Goal: Task Accomplishment & Management: Manage account settings

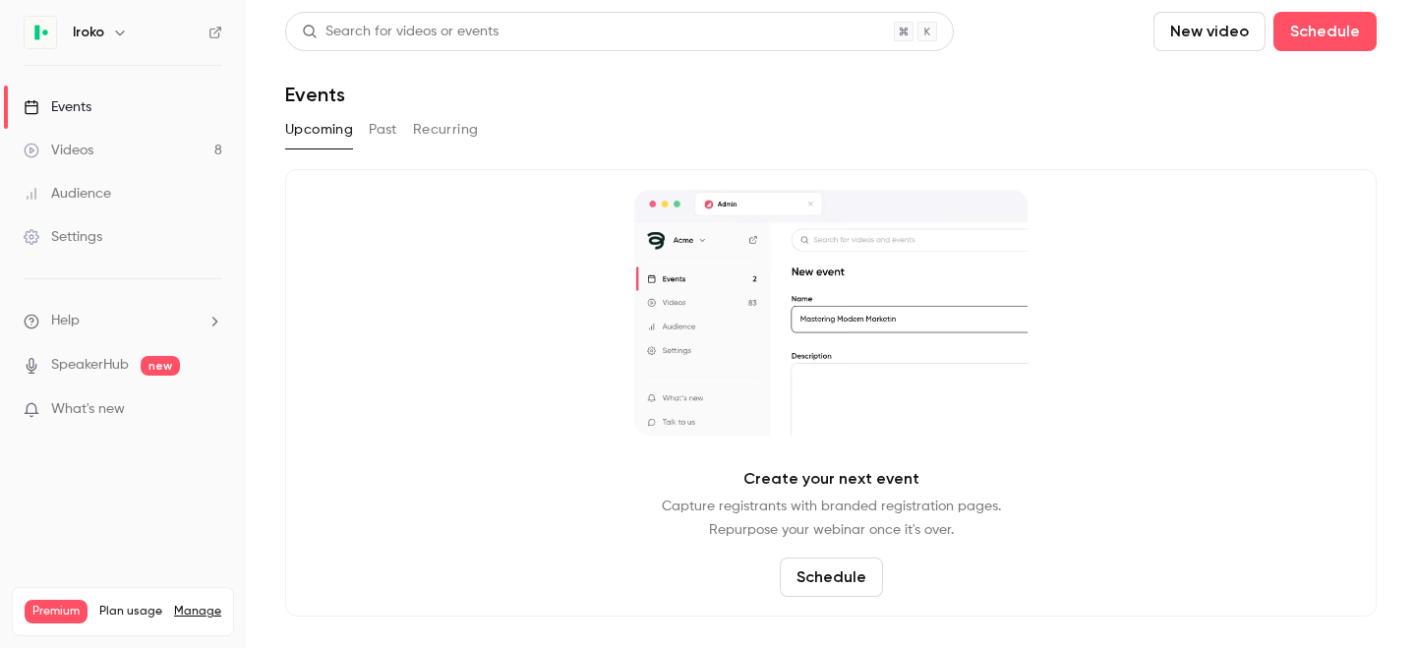
click at [78, 152] on div "Videos" at bounding box center [59, 151] width 70 height 20
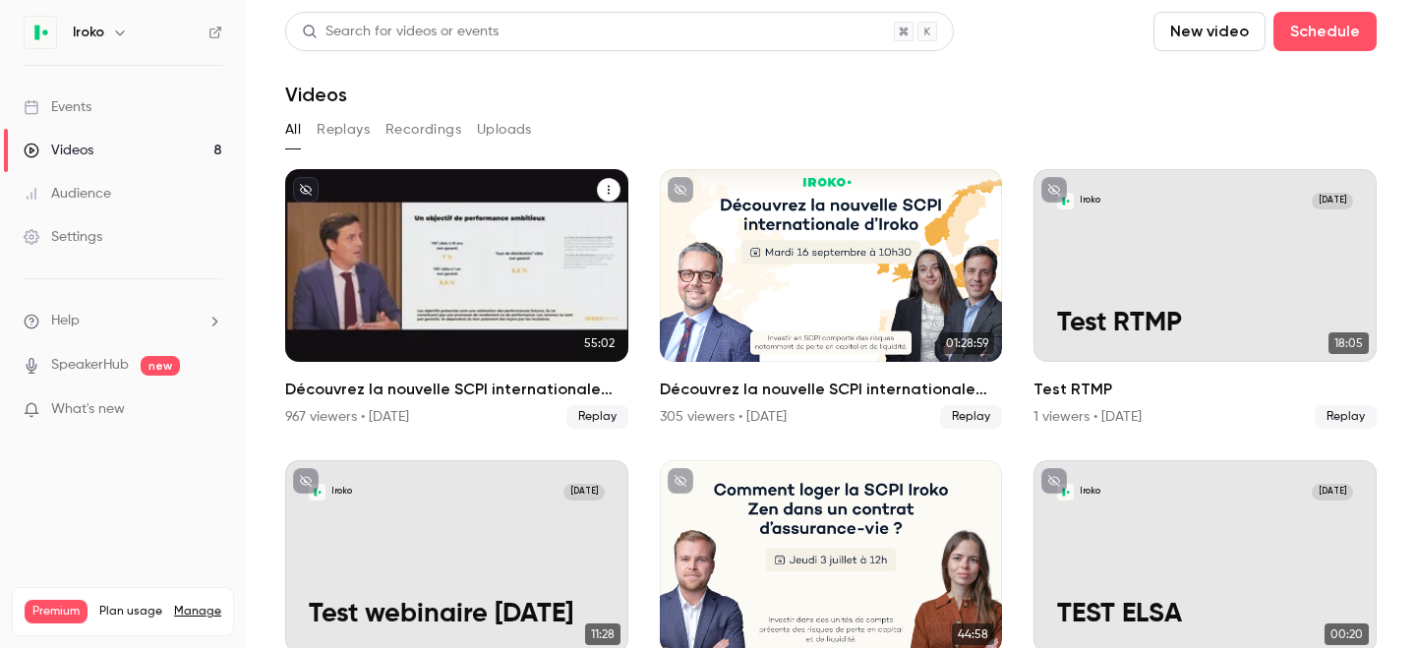
click at [387, 394] on h2 "Découvrez la nouvelle SCPI internationale signée [PERSON_NAME]" at bounding box center [456, 389] width 343 height 24
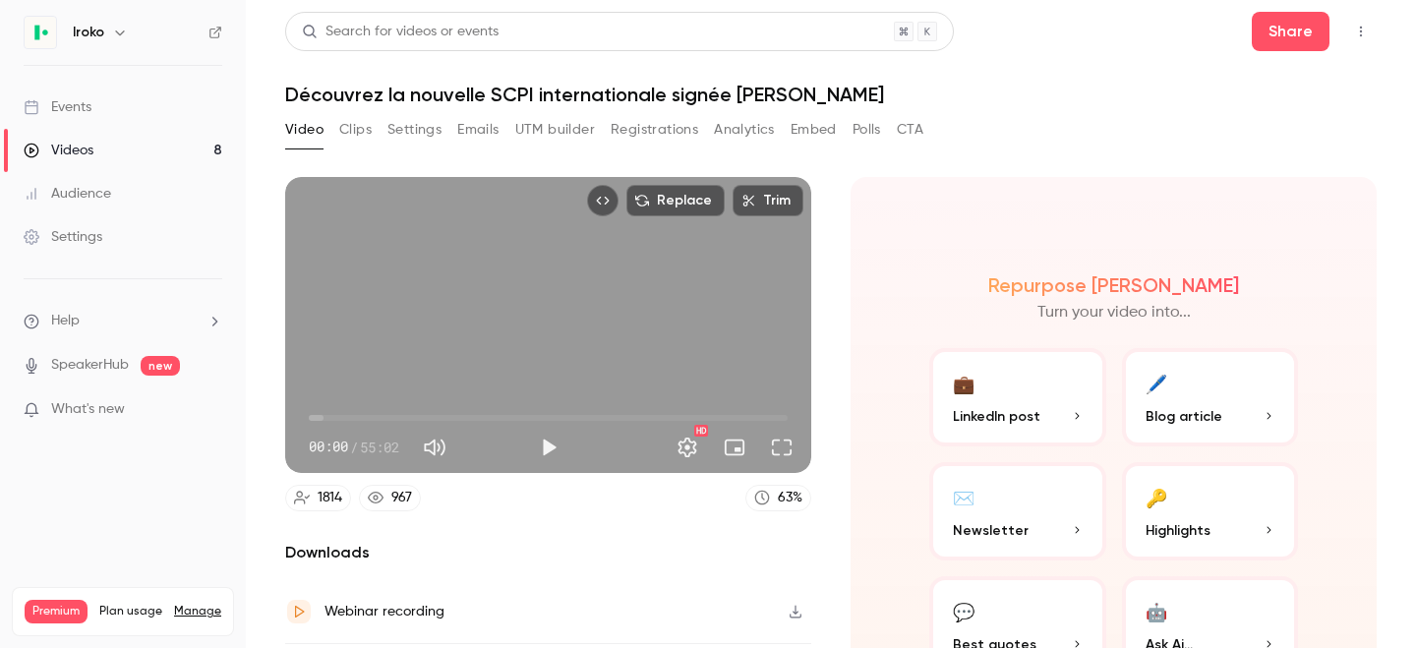
click at [768, 128] on button "Analytics" at bounding box center [744, 129] width 61 height 31
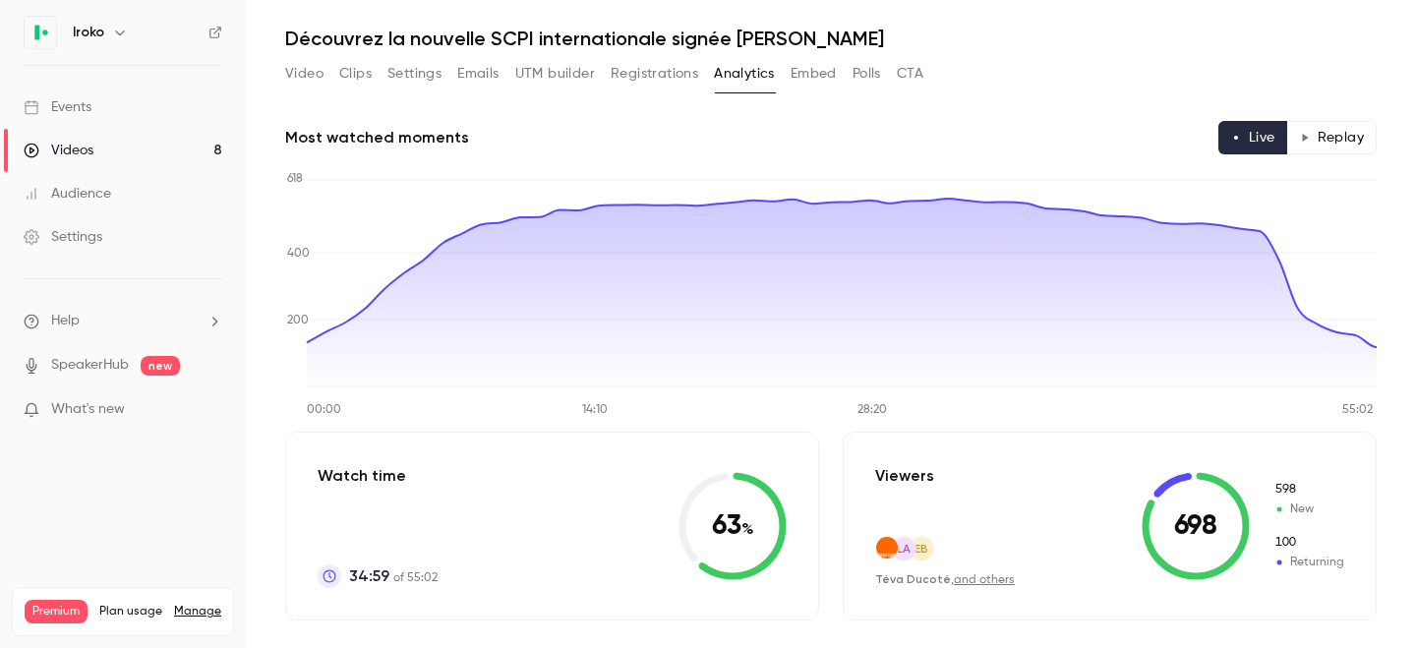
scroll to position [44, 0]
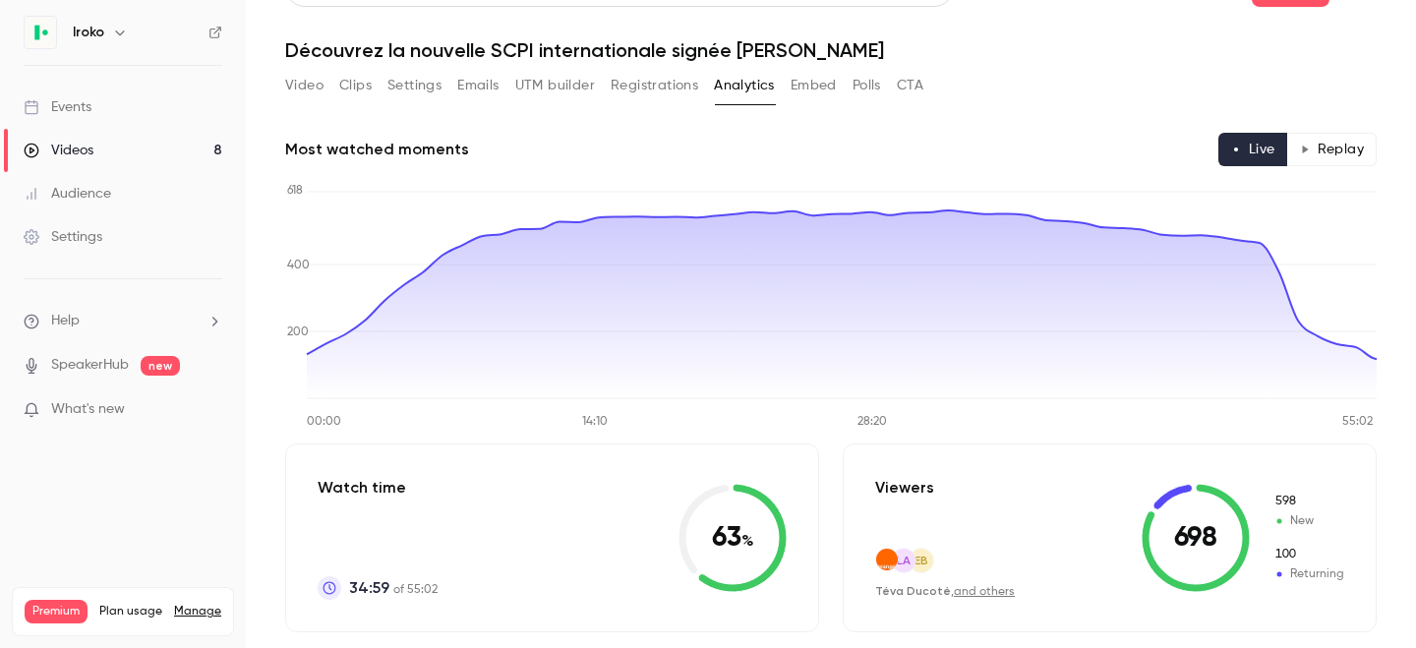
click at [870, 84] on button "Polls" at bounding box center [866, 85] width 29 height 31
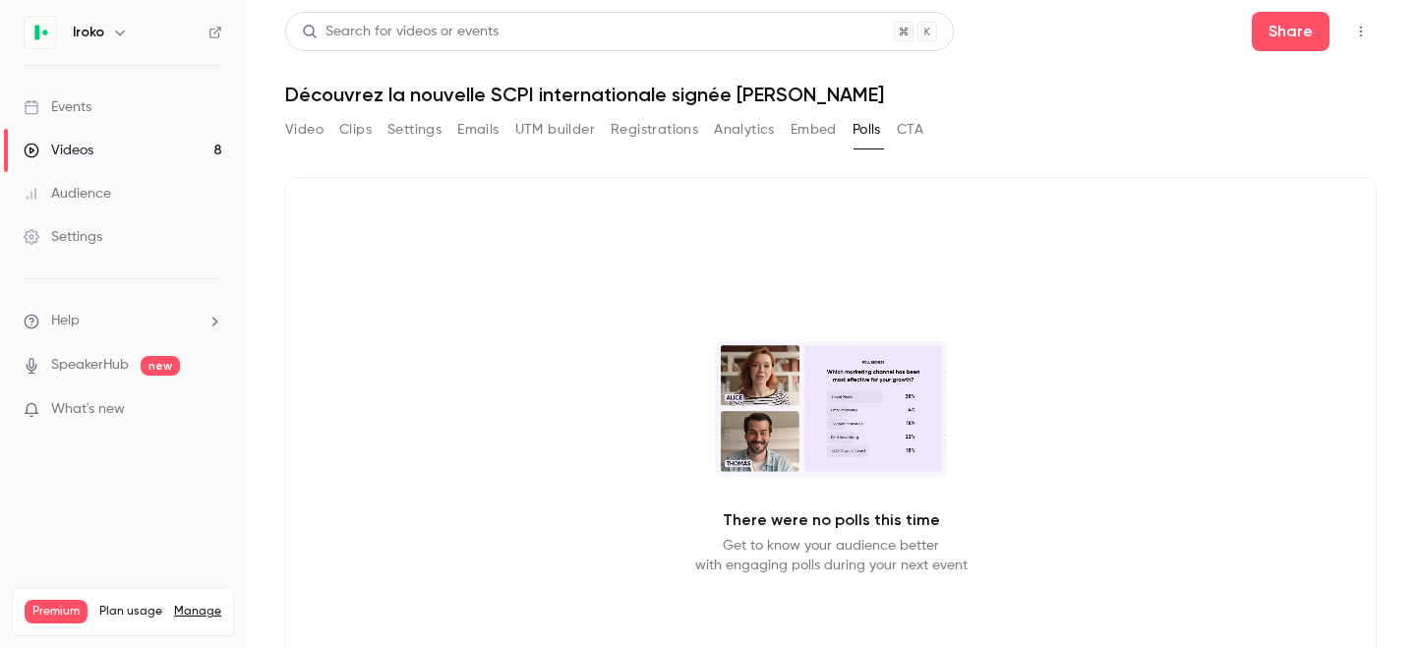
click at [813, 139] on button "Embed" at bounding box center [813, 129] width 46 height 31
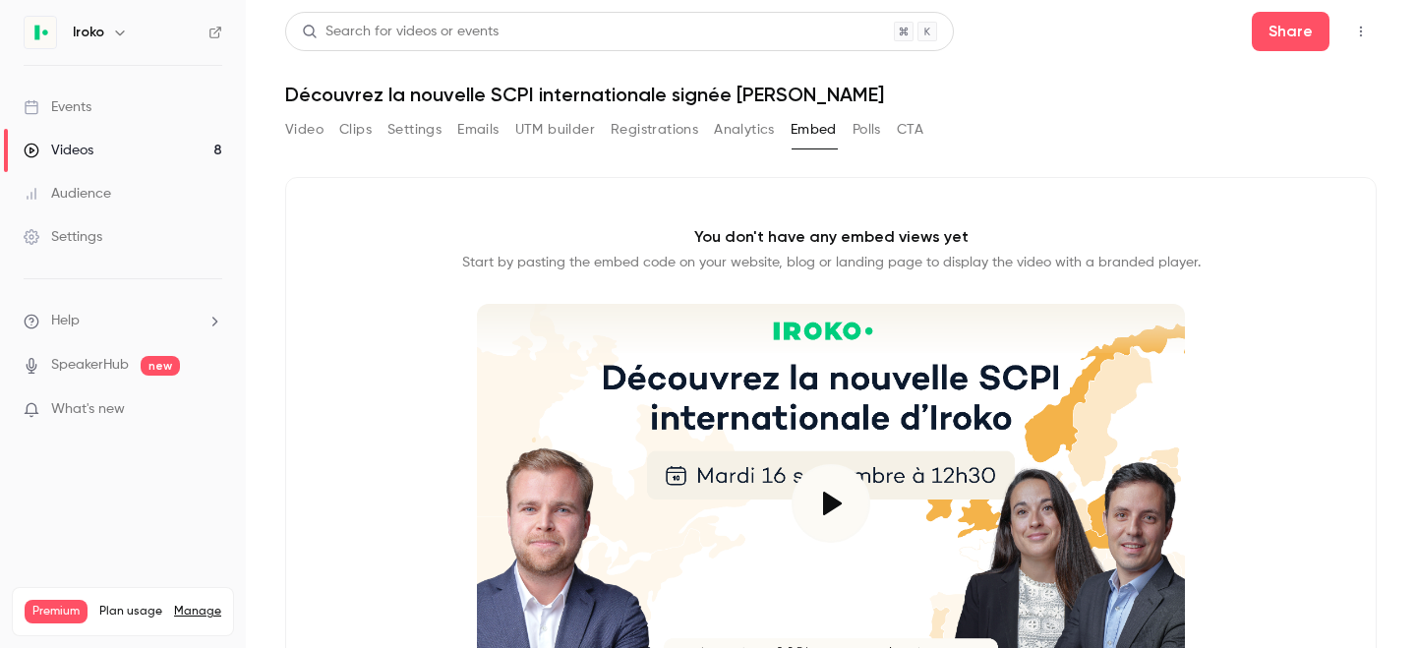
click at [682, 131] on button "Registrations" at bounding box center [653, 129] width 87 height 31
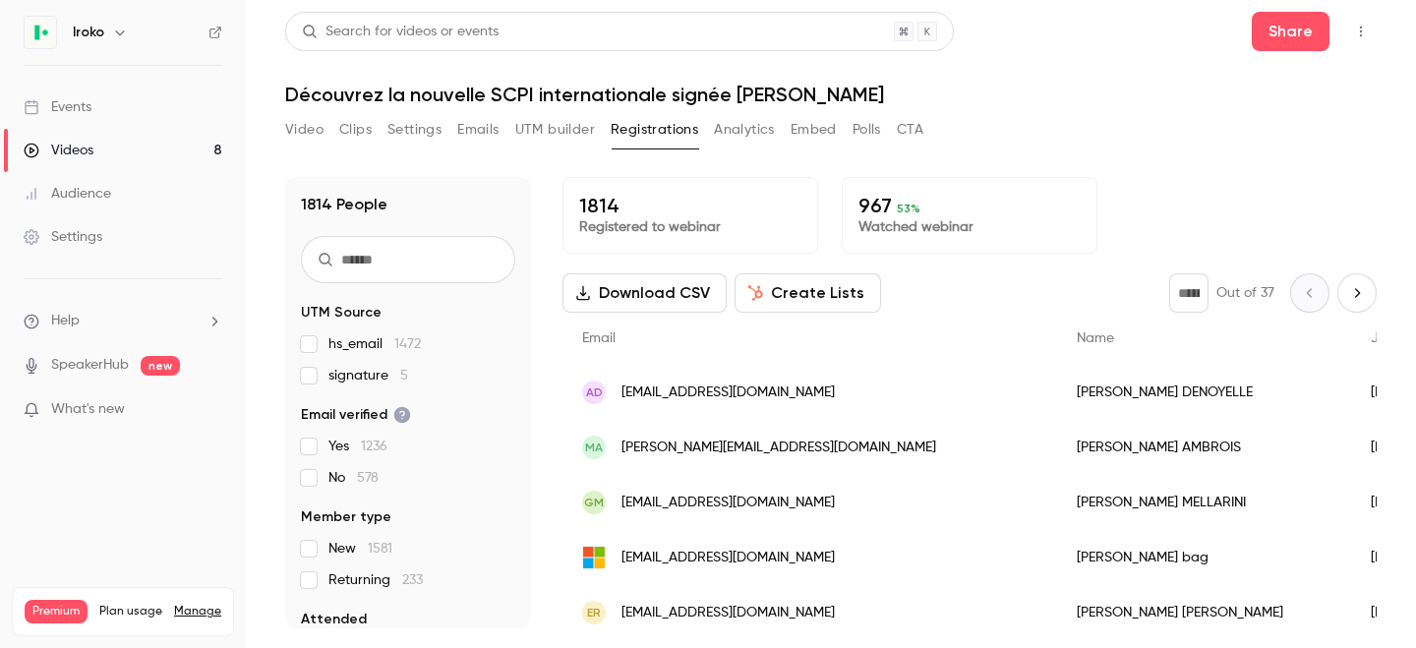
click at [554, 131] on button "UTM builder" at bounding box center [555, 129] width 80 height 31
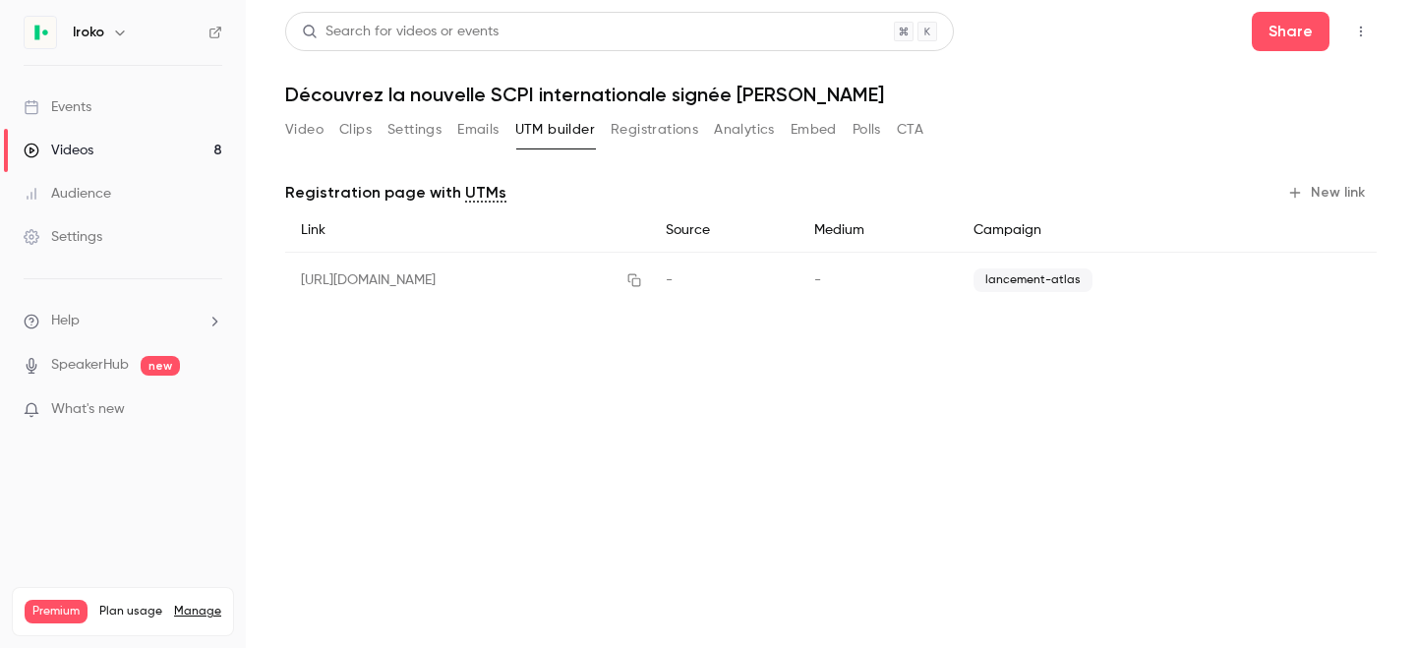
click at [467, 131] on button "Emails" at bounding box center [477, 129] width 41 height 31
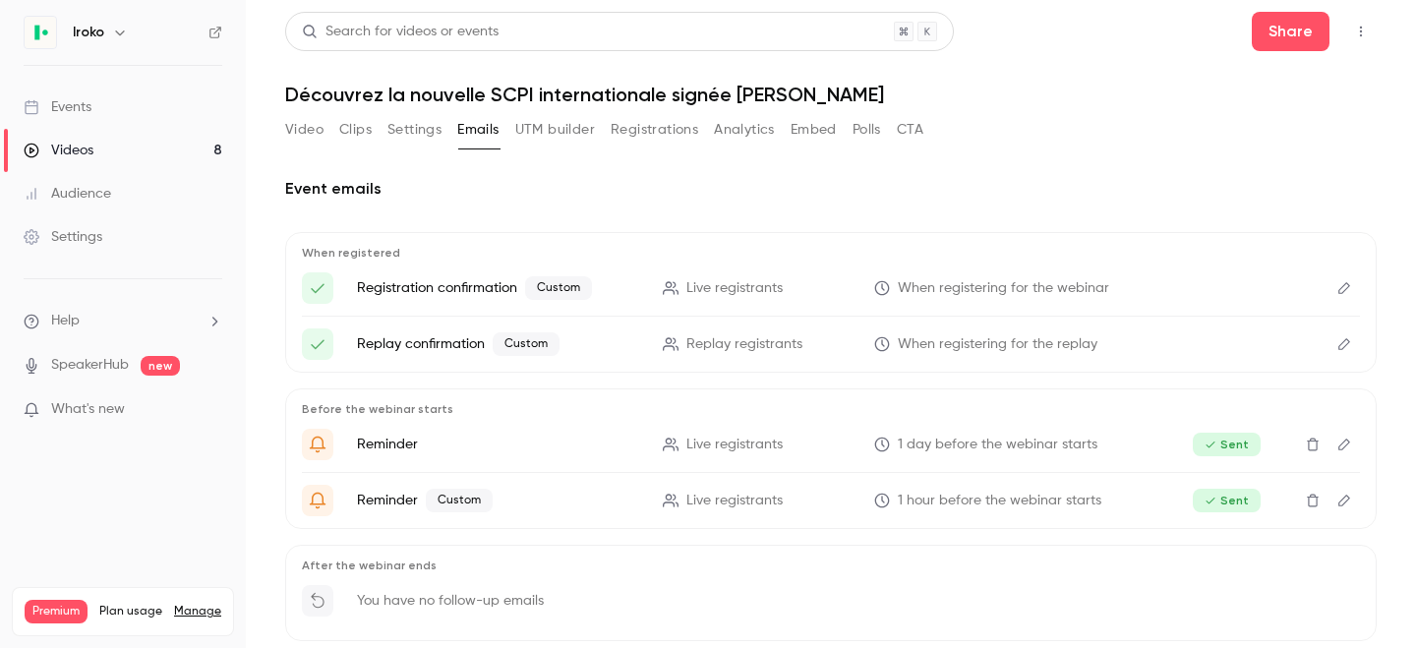
scroll to position [95, 0]
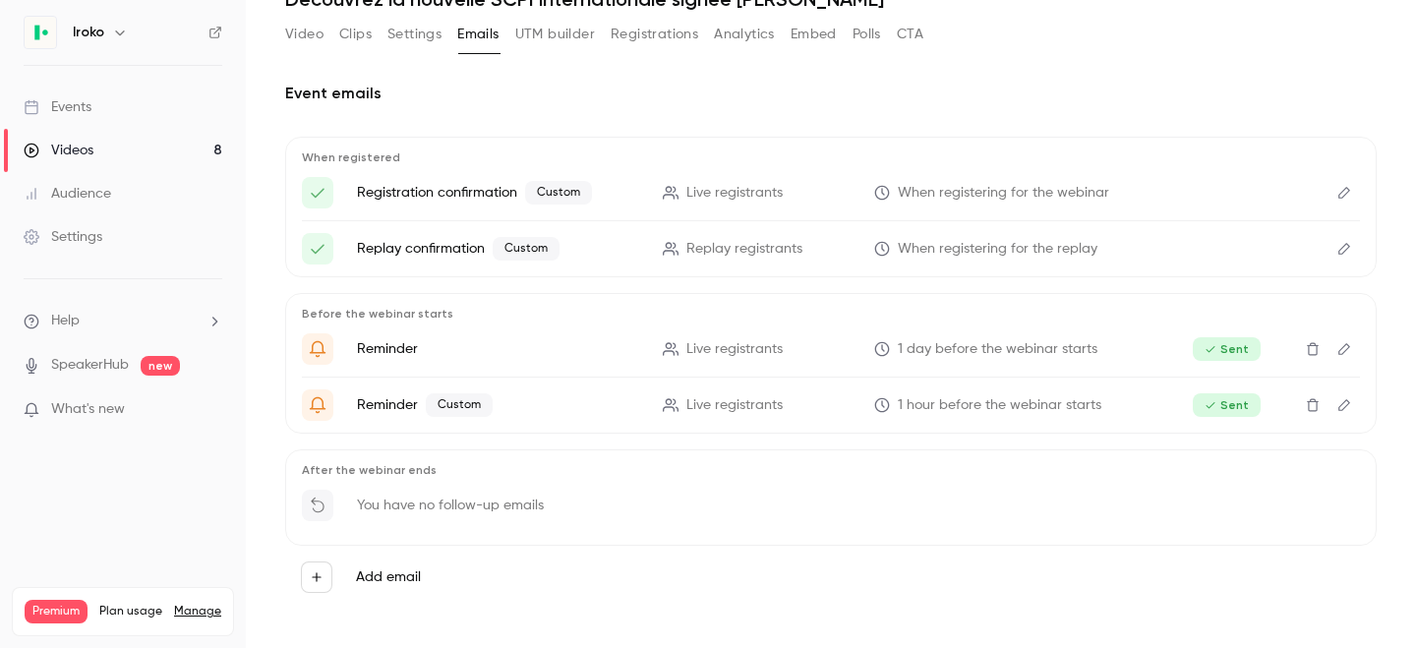
click at [405, 32] on button "Settings" at bounding box center [414, 34] width 54 height 31
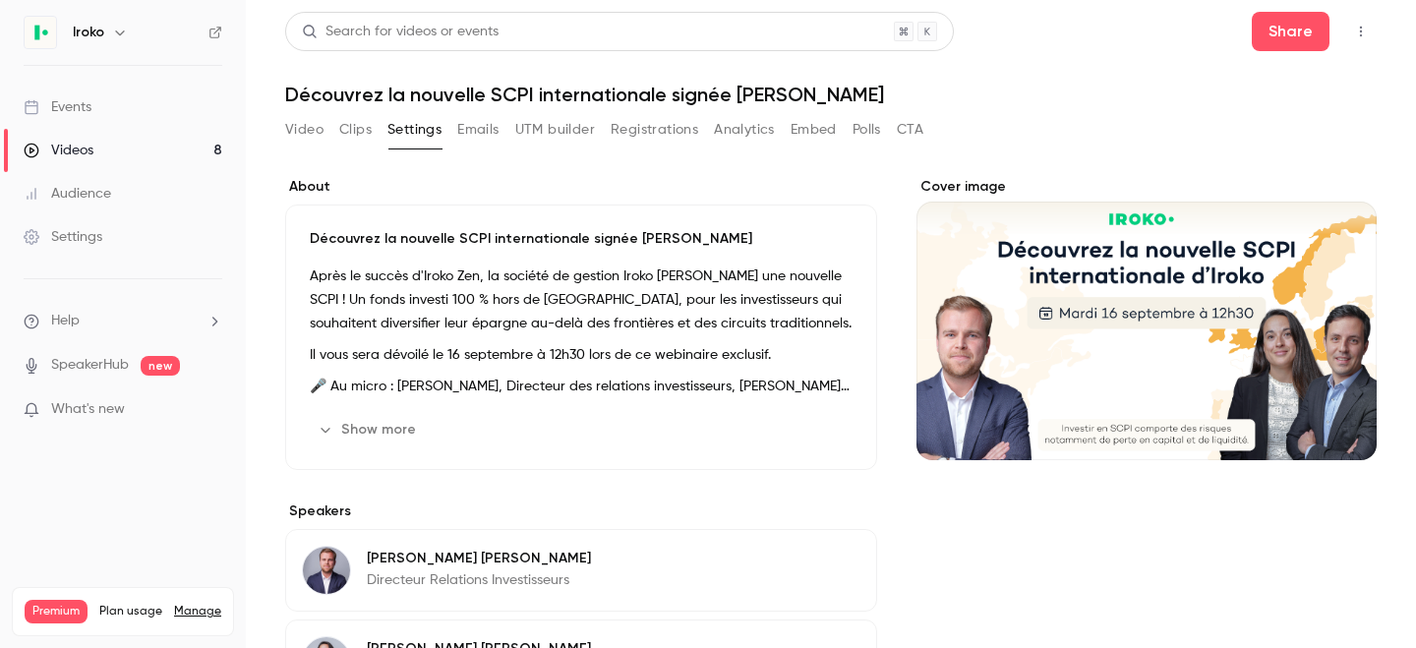
click at [496, 275] on p "Après le succès d'Iroko Zen, la société de gestion Iroko [PERSON_NAME] une nouv…" at bounding box center [581, 299] width 543 height 71
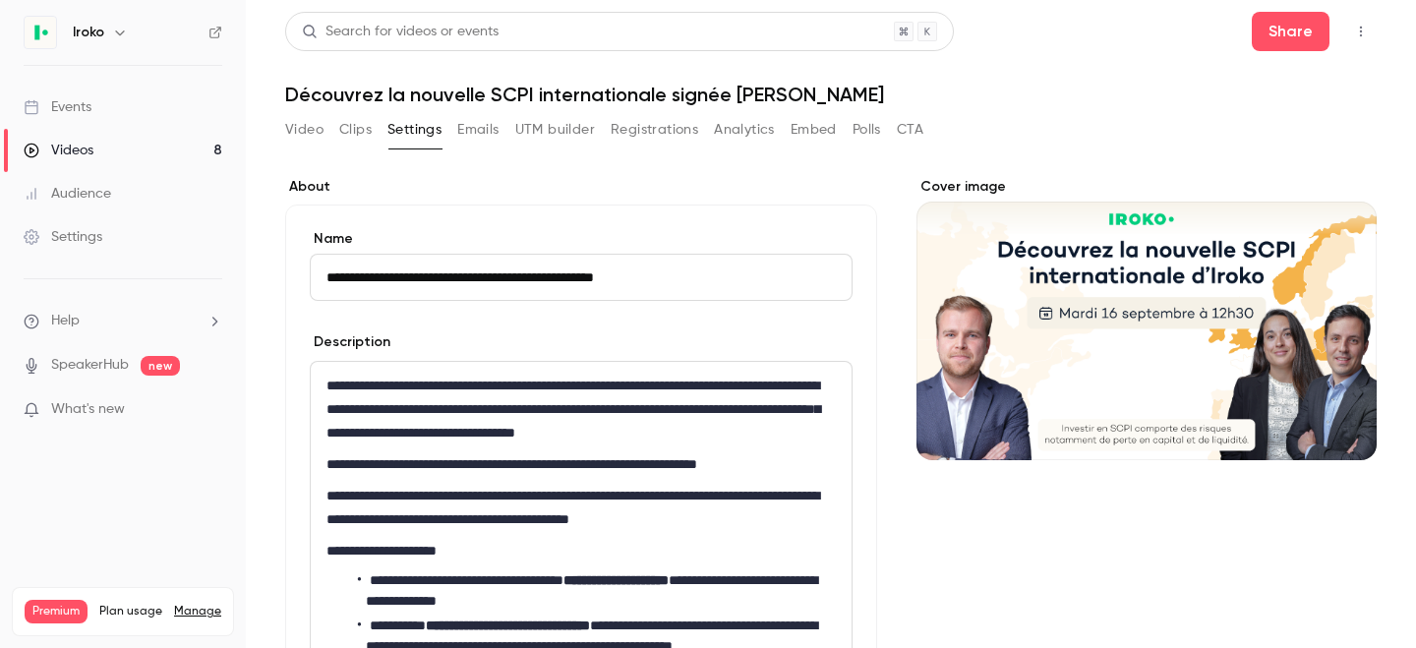
click at [472, 497] on p "**********" at bounding box center [580, 507] width 509 height 47
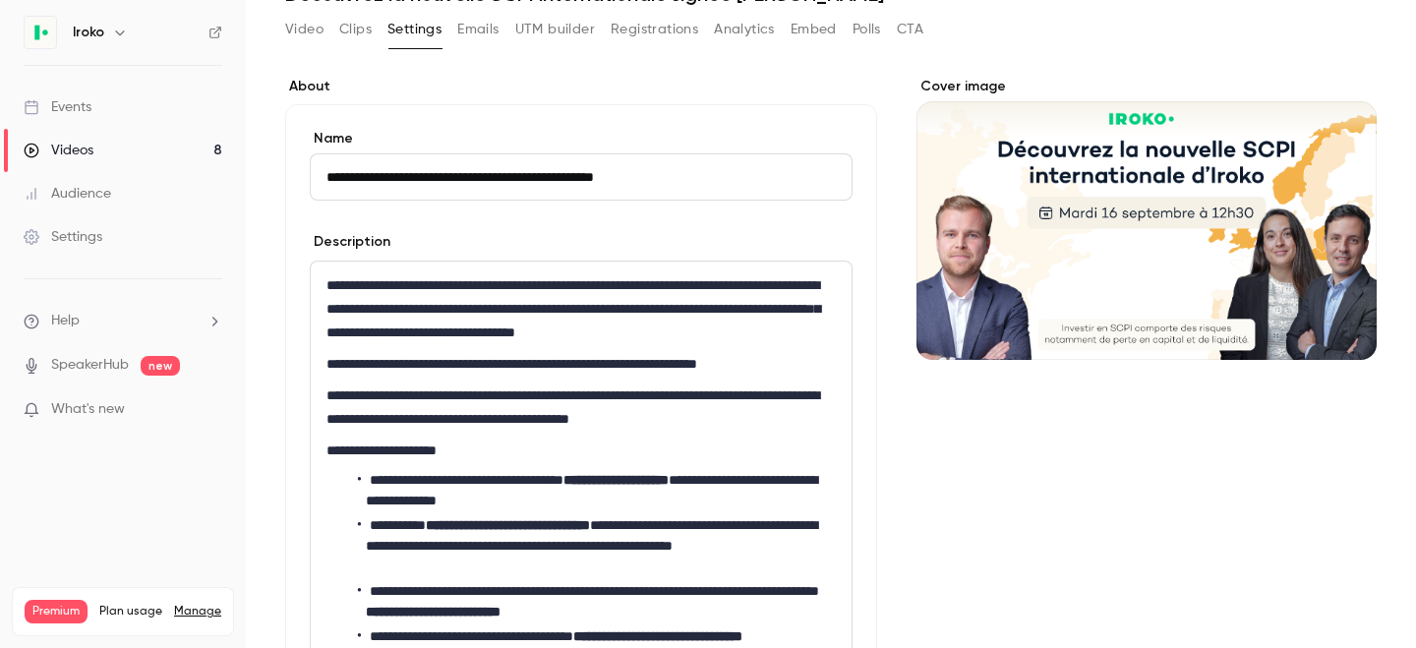
scroll to position [123, 0]
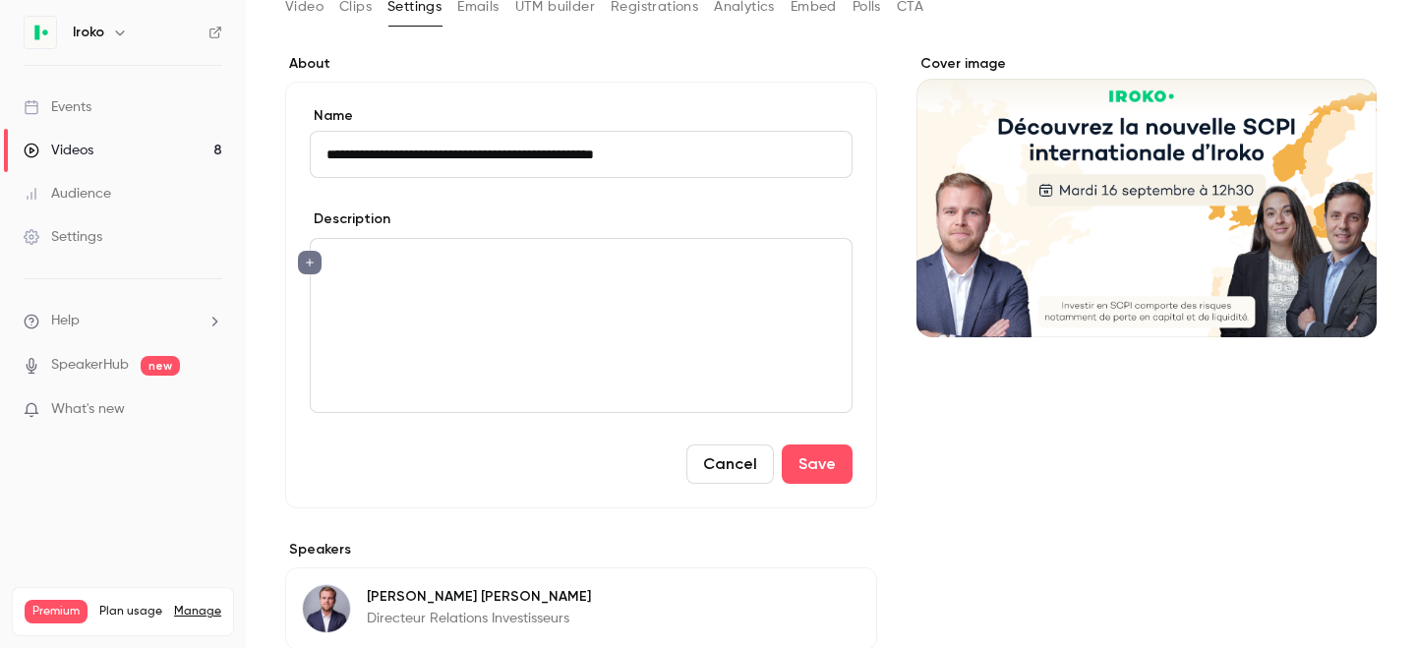
click at [697, 454] on button "Cancel" at bounding box center [729, 463] width 87 height 39
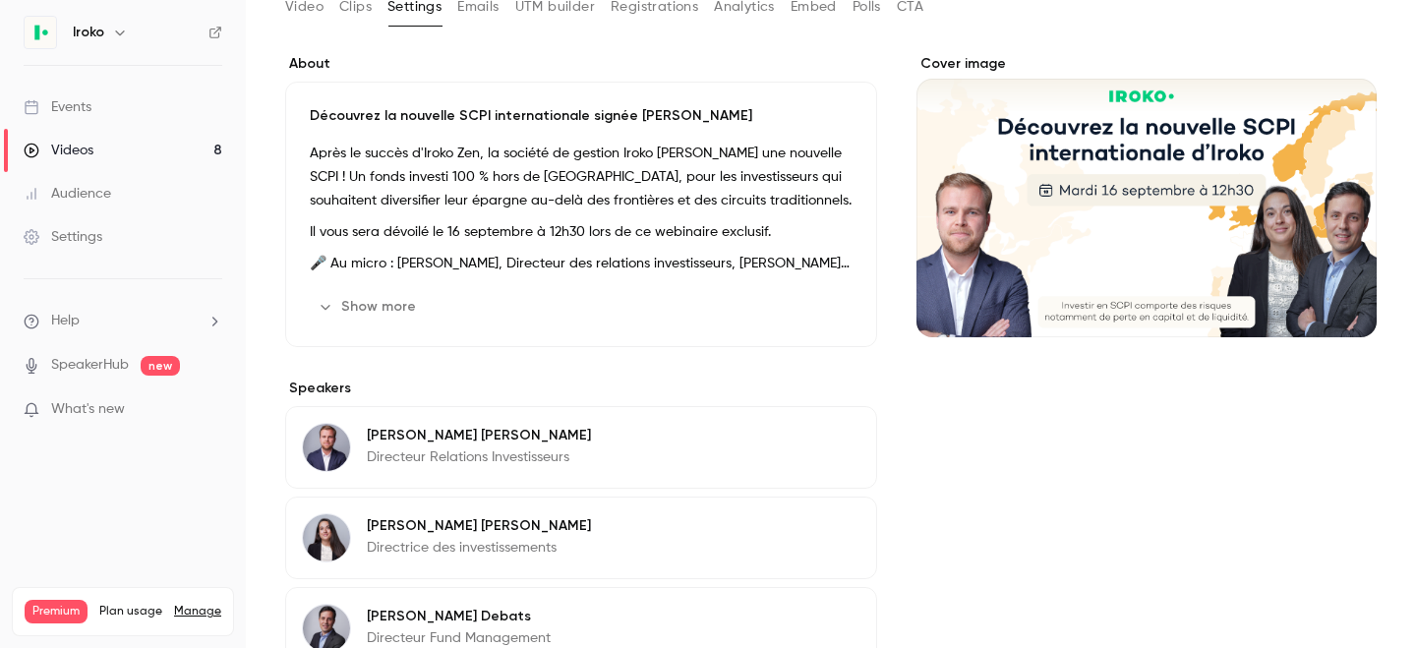
click at [572, 209] on p "Après le succès d'Iroko Zen, la société de gestion Iroko [PERSON_NAME] une nouv…" at bounding box center [581, 177] width 543 height 71
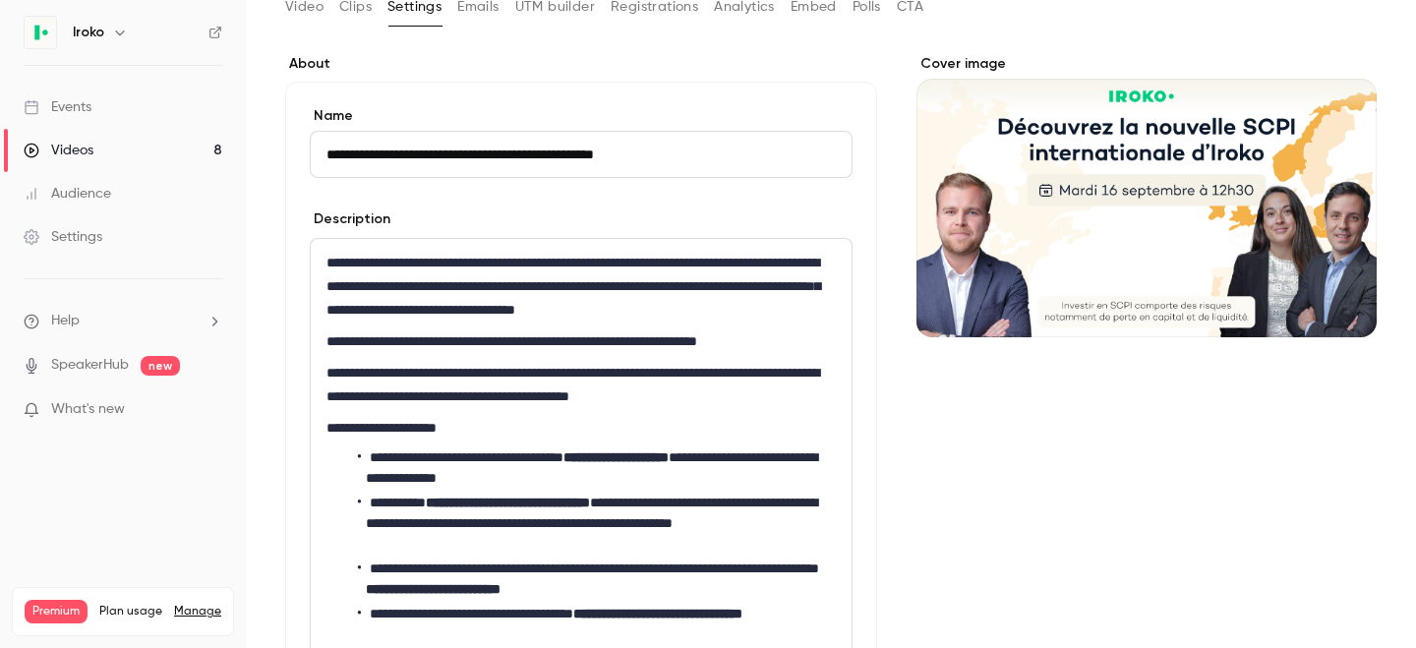
click at [562, 295] on p "**********" at bounding box center [580, 286] width 509 height 71
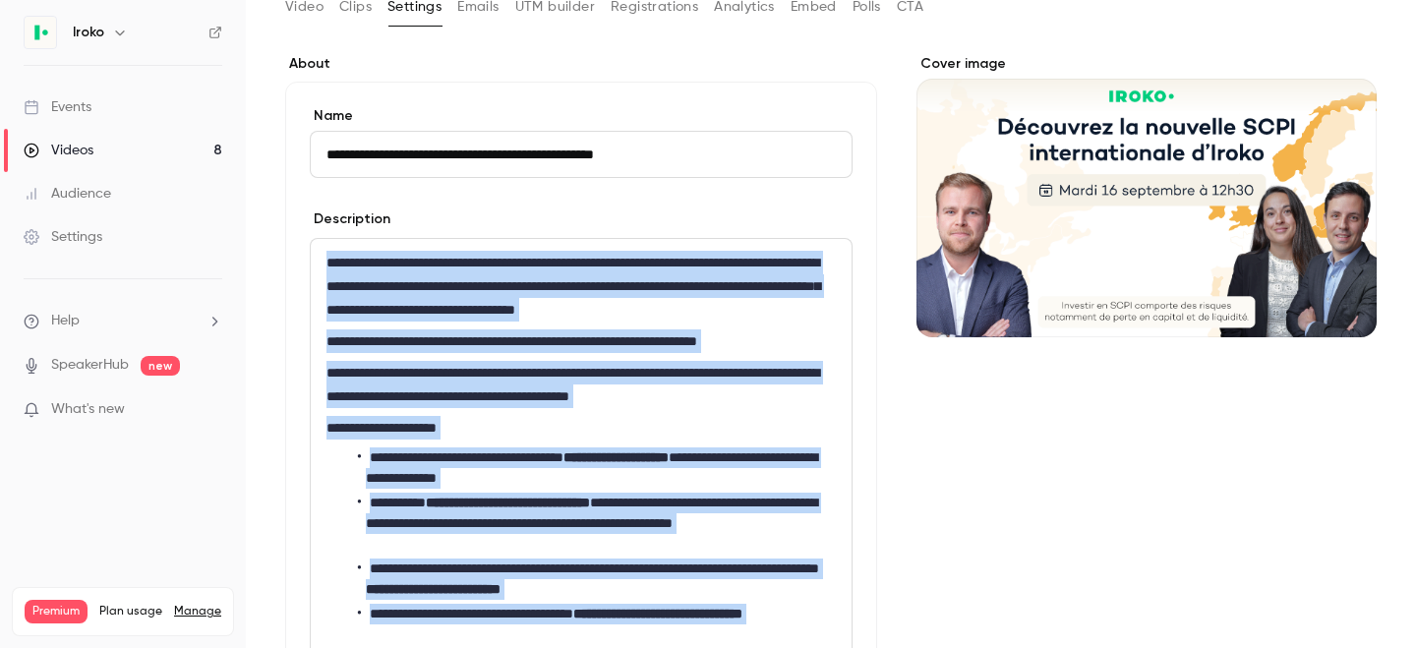
copy div "**********"
click at [518, 24] on div "Video Clips Settings Emails UTM builder Registrations Analytics Embed Polls CTA" at bounding box center [604, 10] width 638 height 39
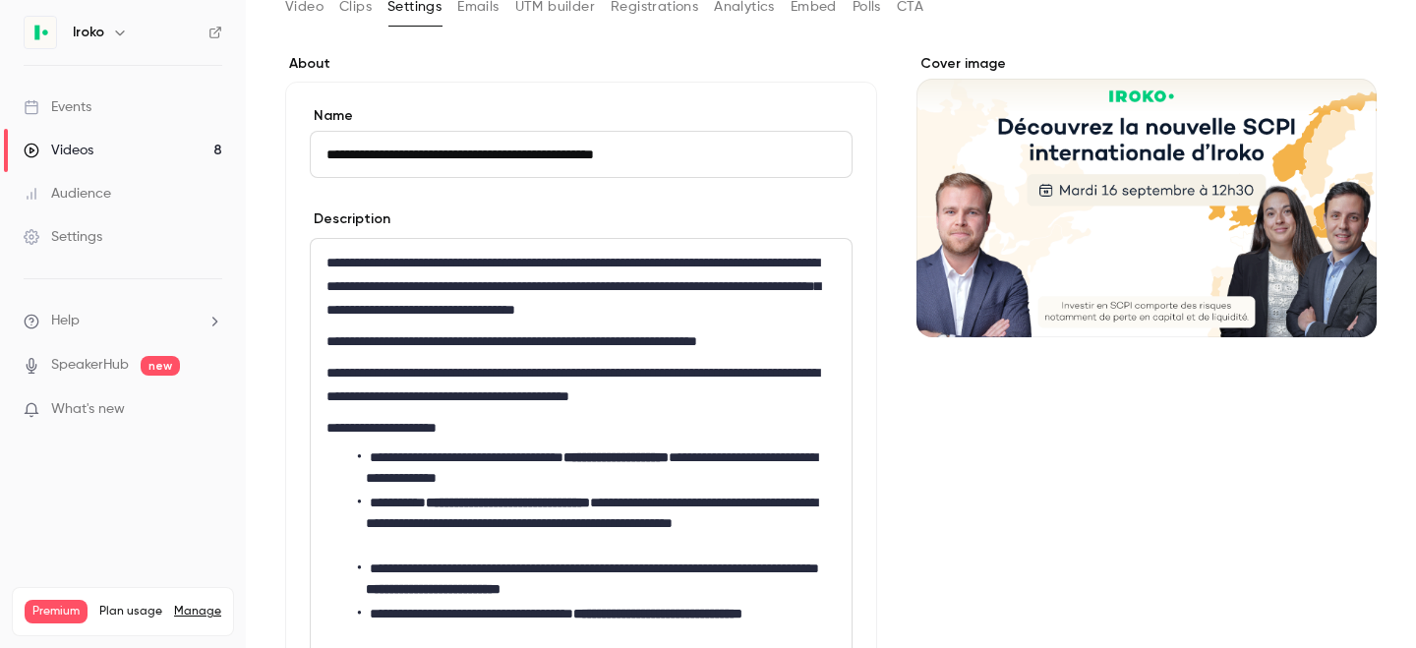
click at [743, 10] on button "Analytics" at bounding box center [744, 6] width 61 height 31
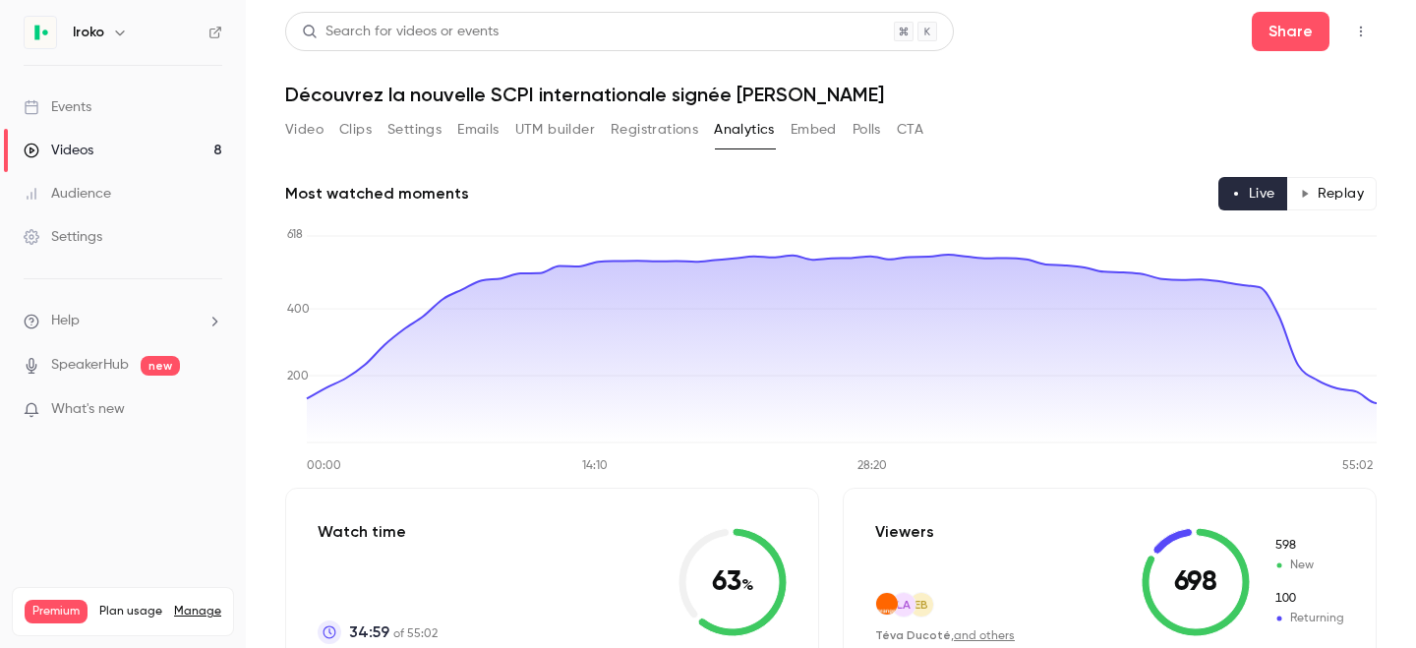
click at [865, 136] on button "Polls" at bounding box center [866, 129] width 29 height 31
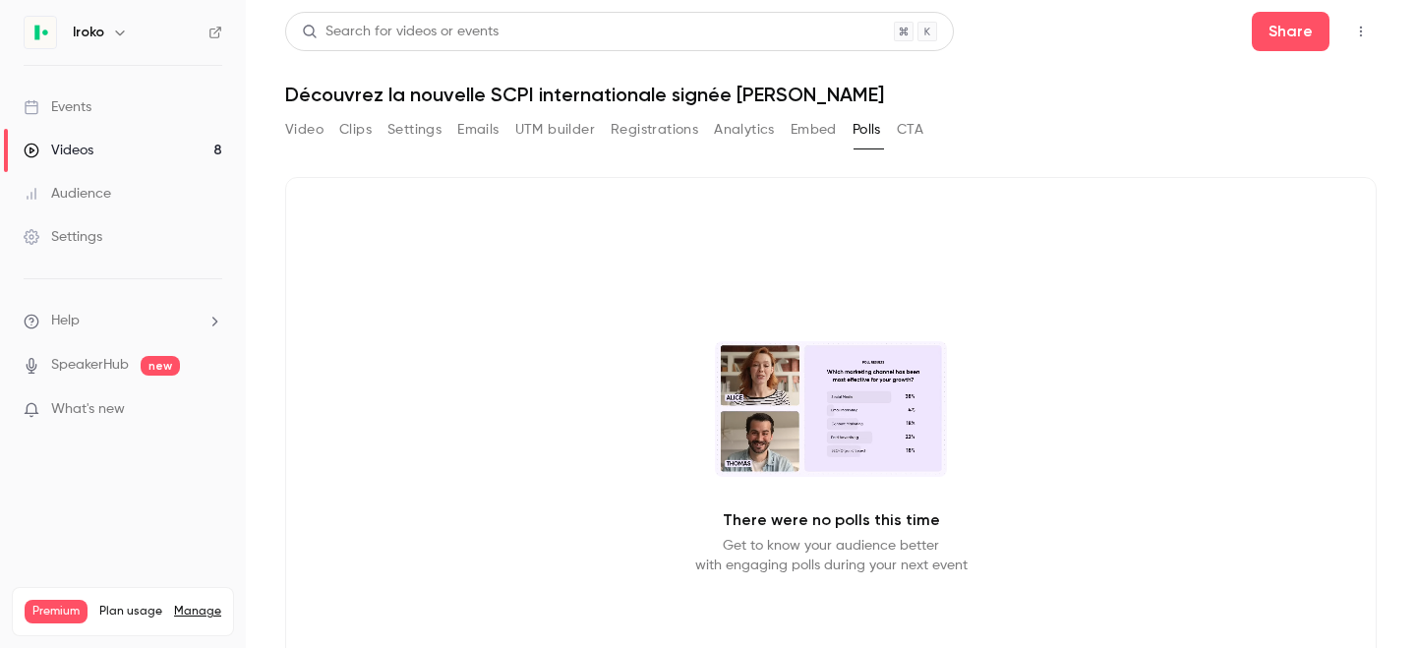
click at [403, 132] on button "Settings" at bounding box center [414, 129] width 54 height 31
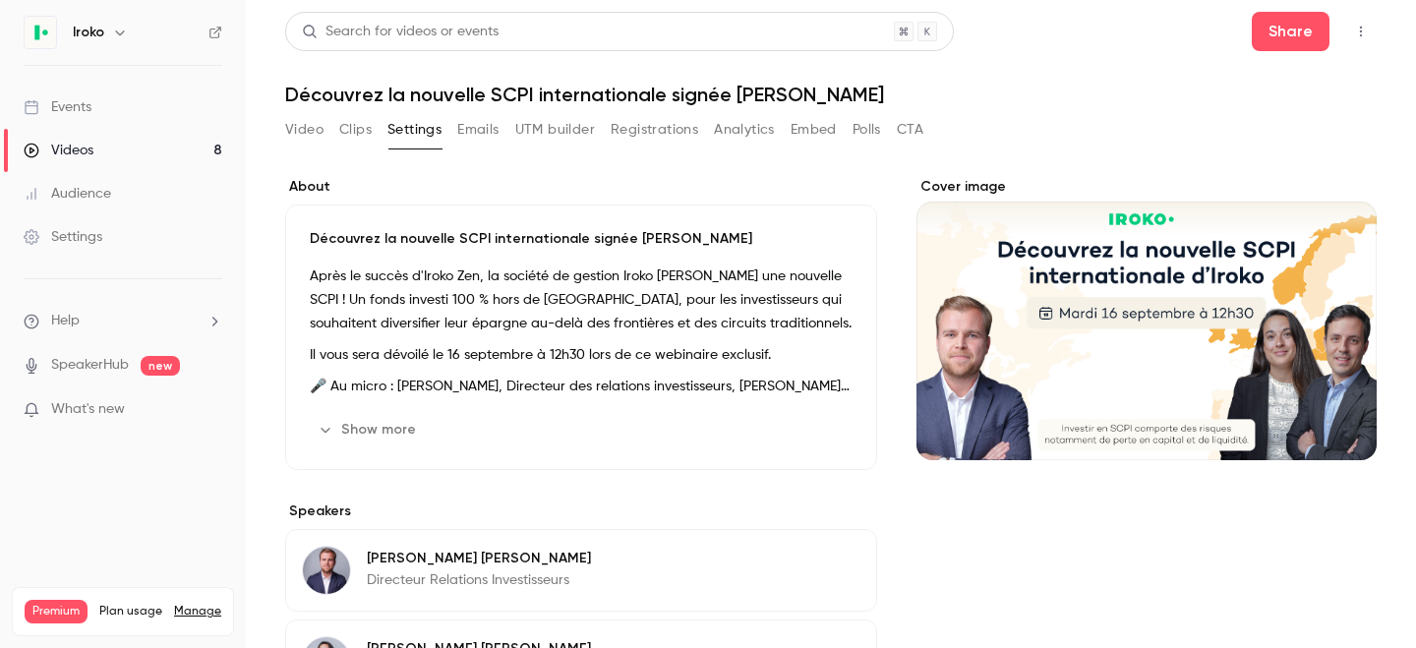
click at [351, 129] on button "Clips" at bounding box center [355, 129] width 32 height 31
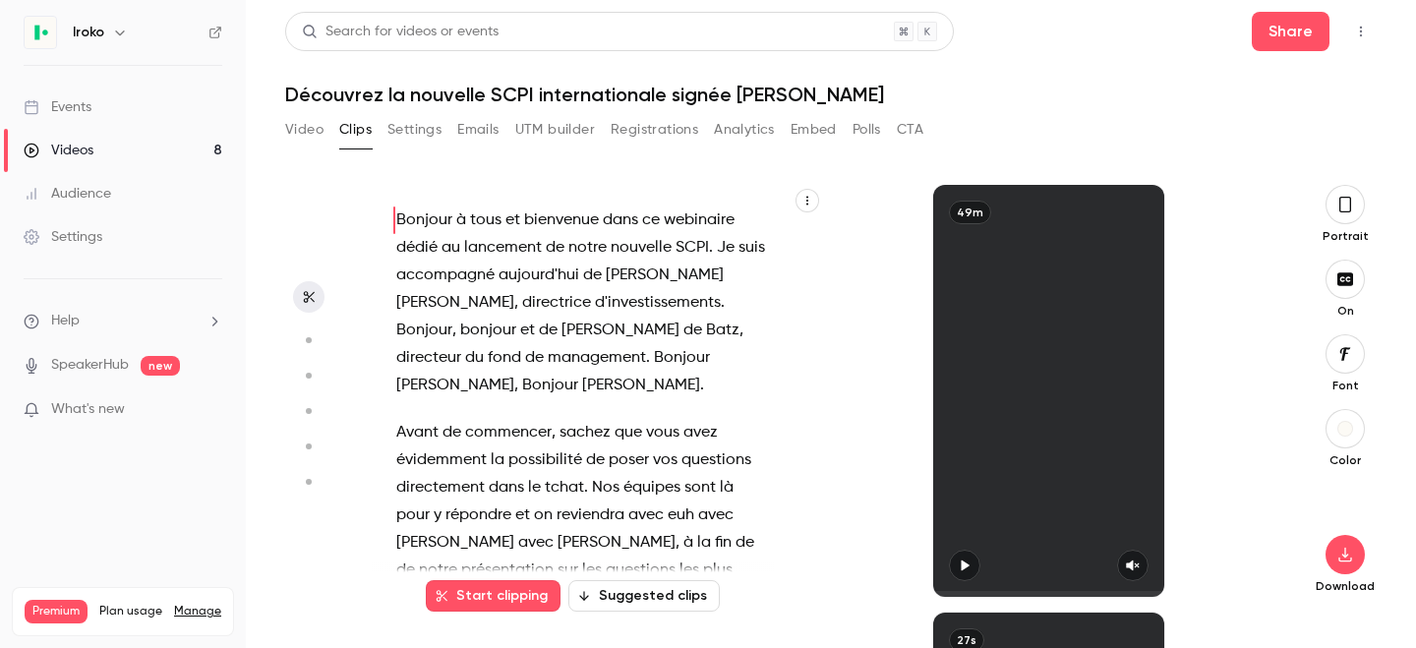
click at [474, 123] on button "Emails" at bounding box center [477, 129] width 41 height 31
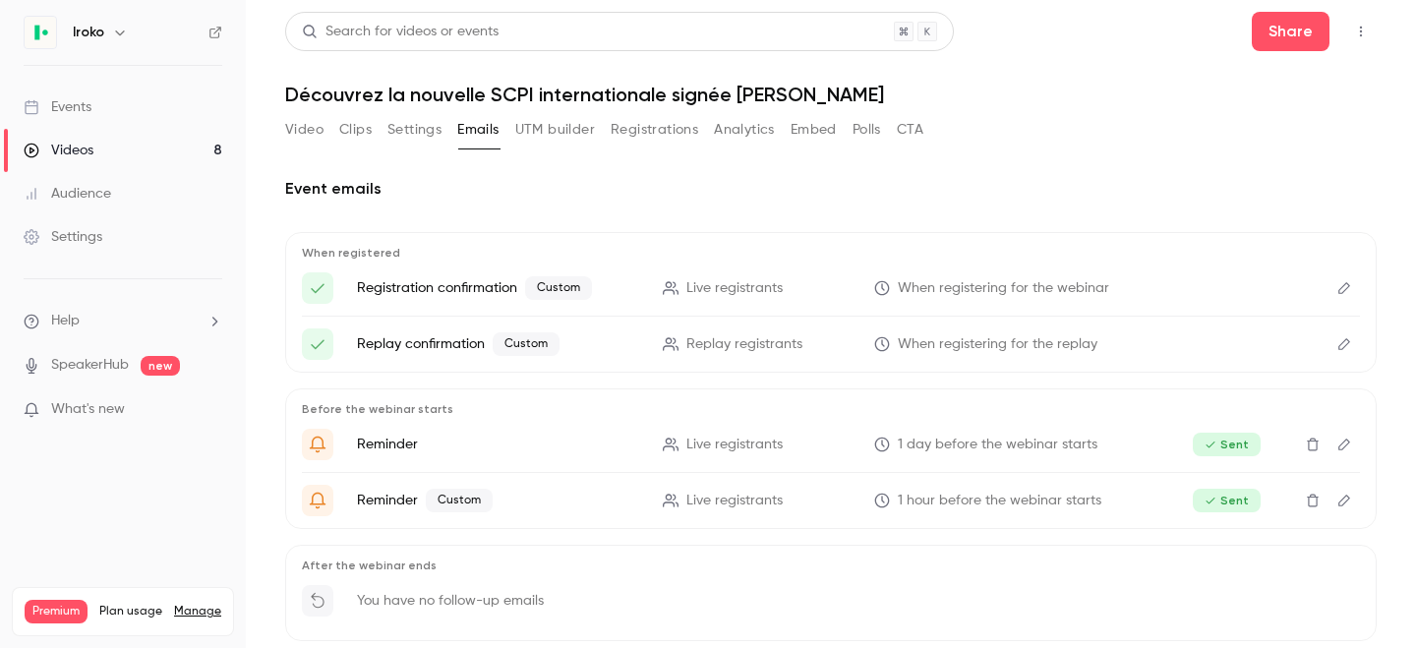
click at [517, 125] on button "UTM builder" at bounding box center [555, 129] width 80 height 31
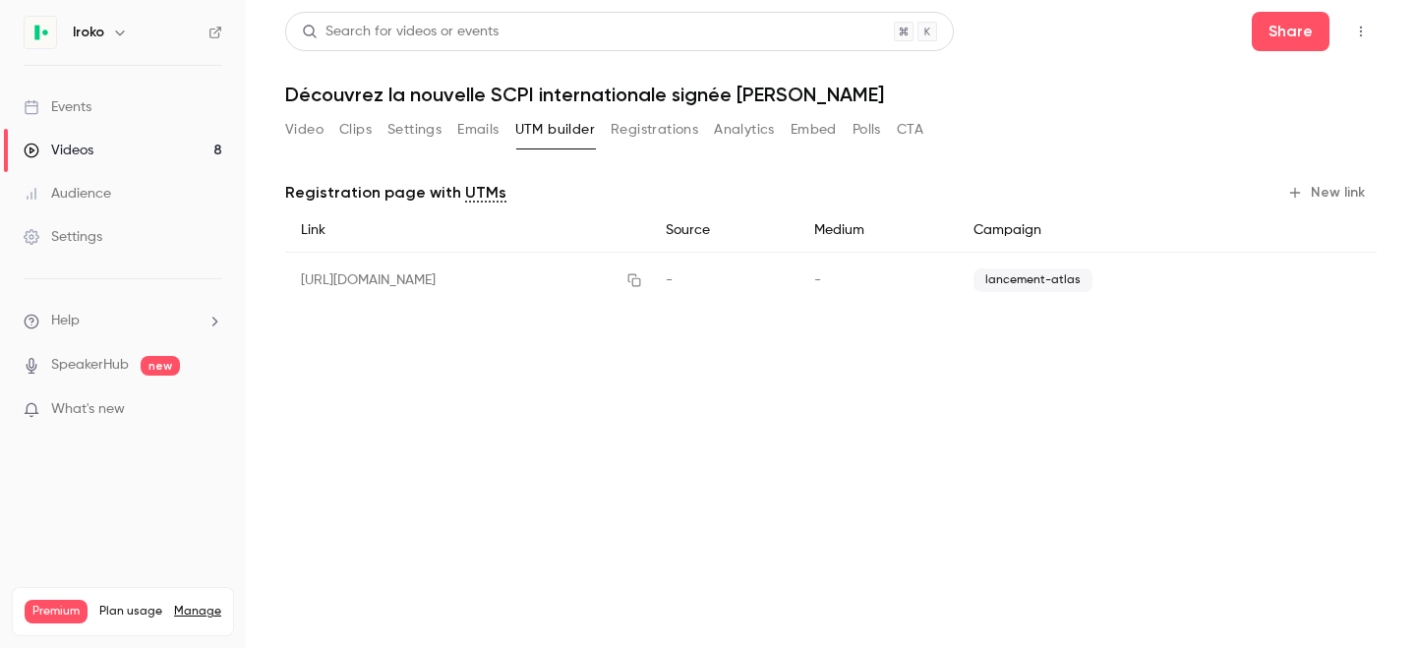
click at [638, 139] on button "Registrations" at bounding box center [653, 129] width 87 height 31
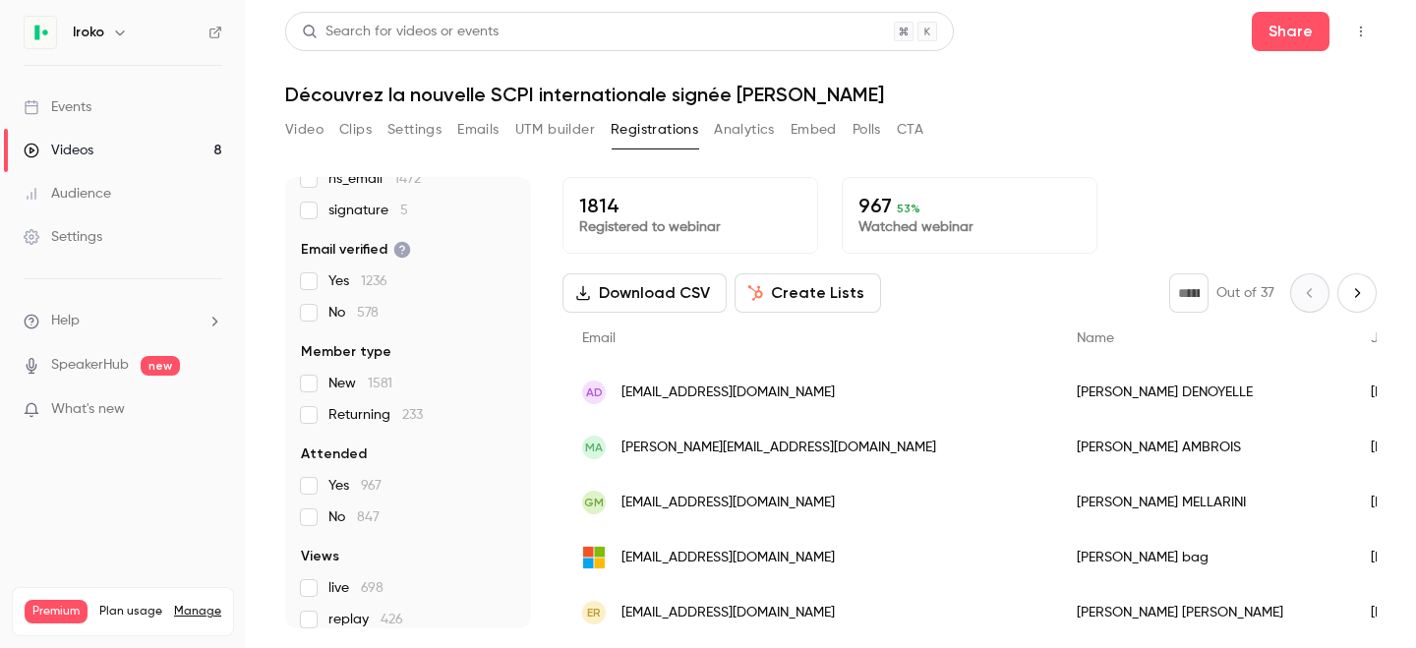
scroll to position [284, 0]
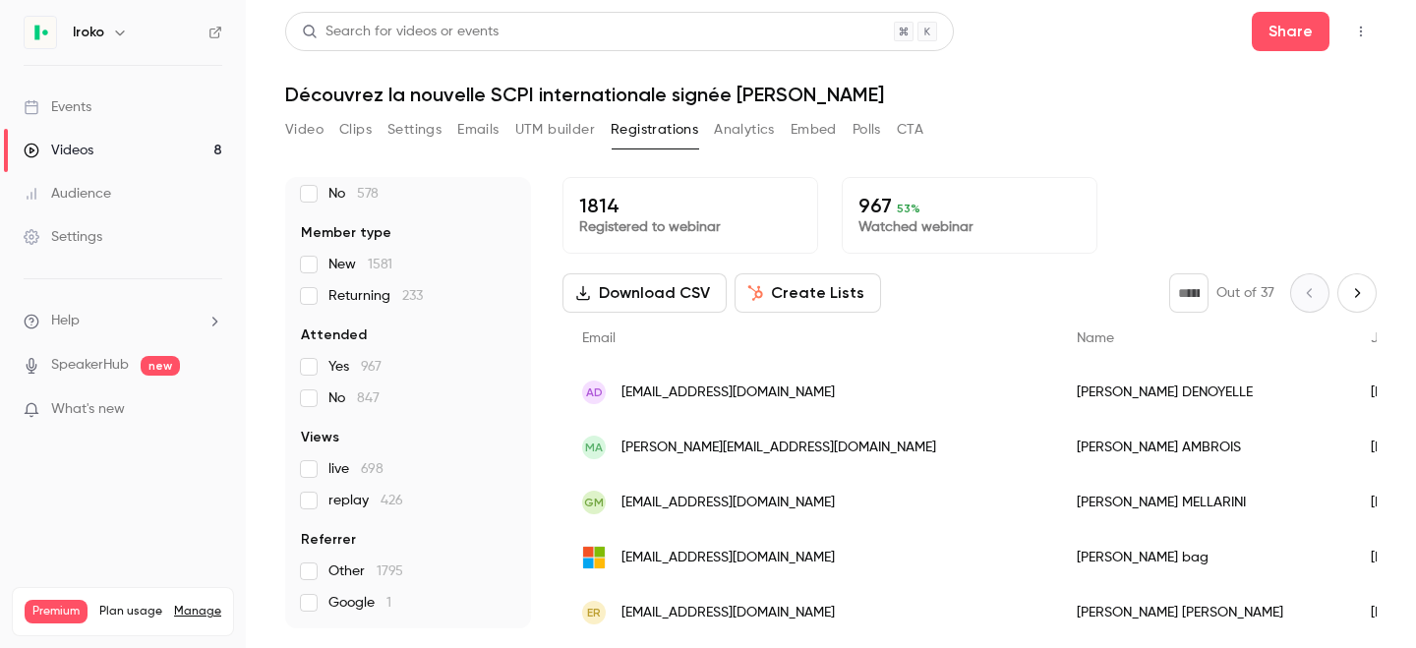
click at [736, 133] on button "Analytics" at bounding box center [744, 129] width 61 height 31
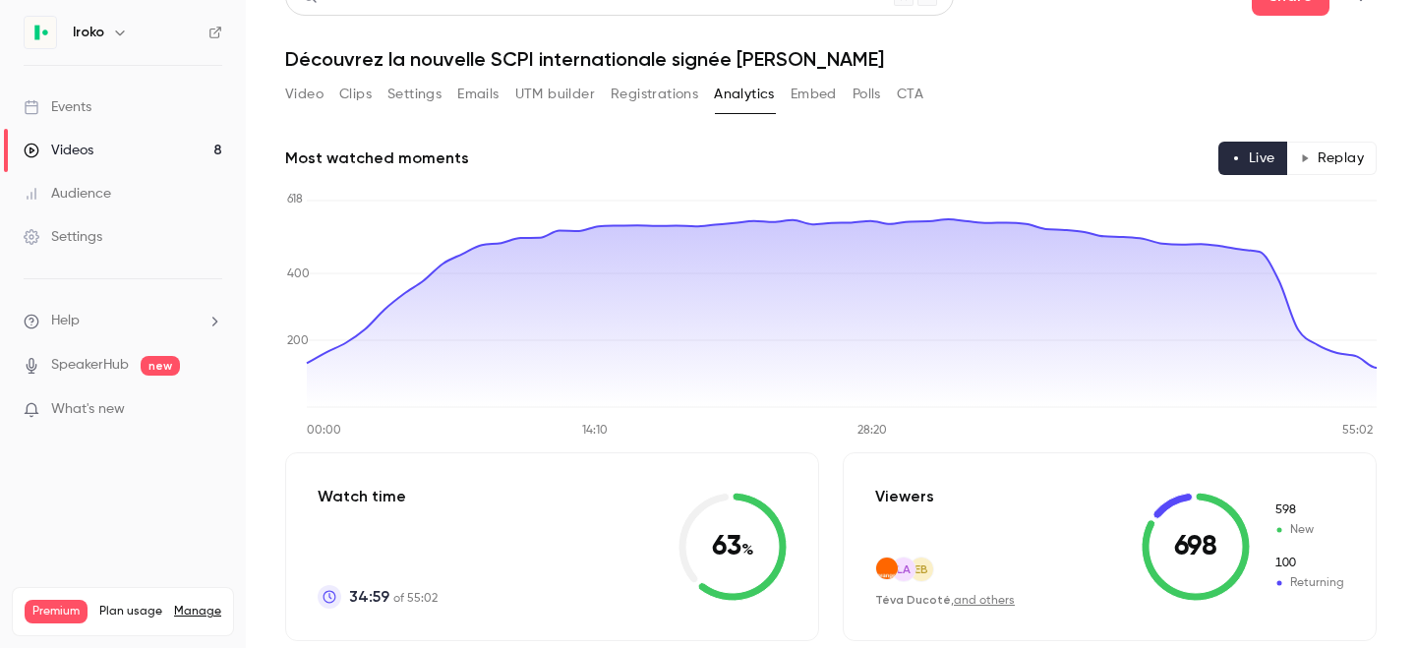
scroll to position [33, 0]
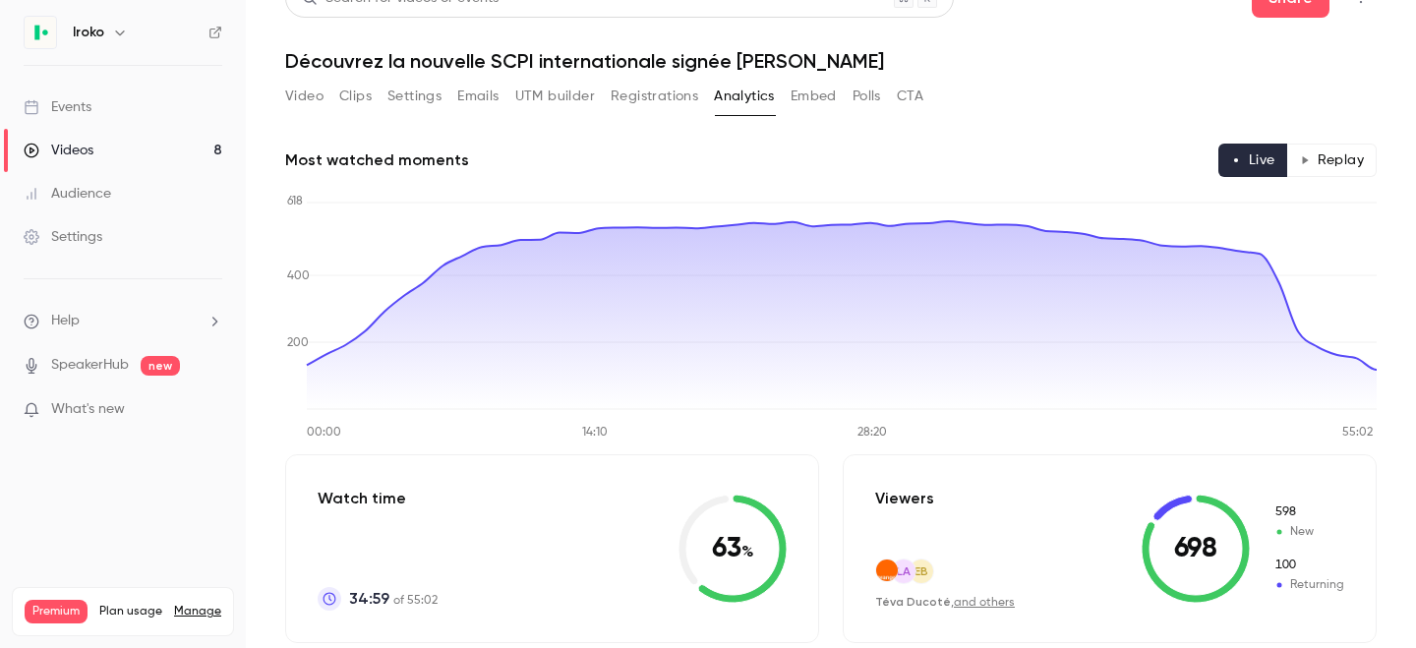
click at [802, 92] on button "Embed" at bounding box center [813, 96] width 46 height 31
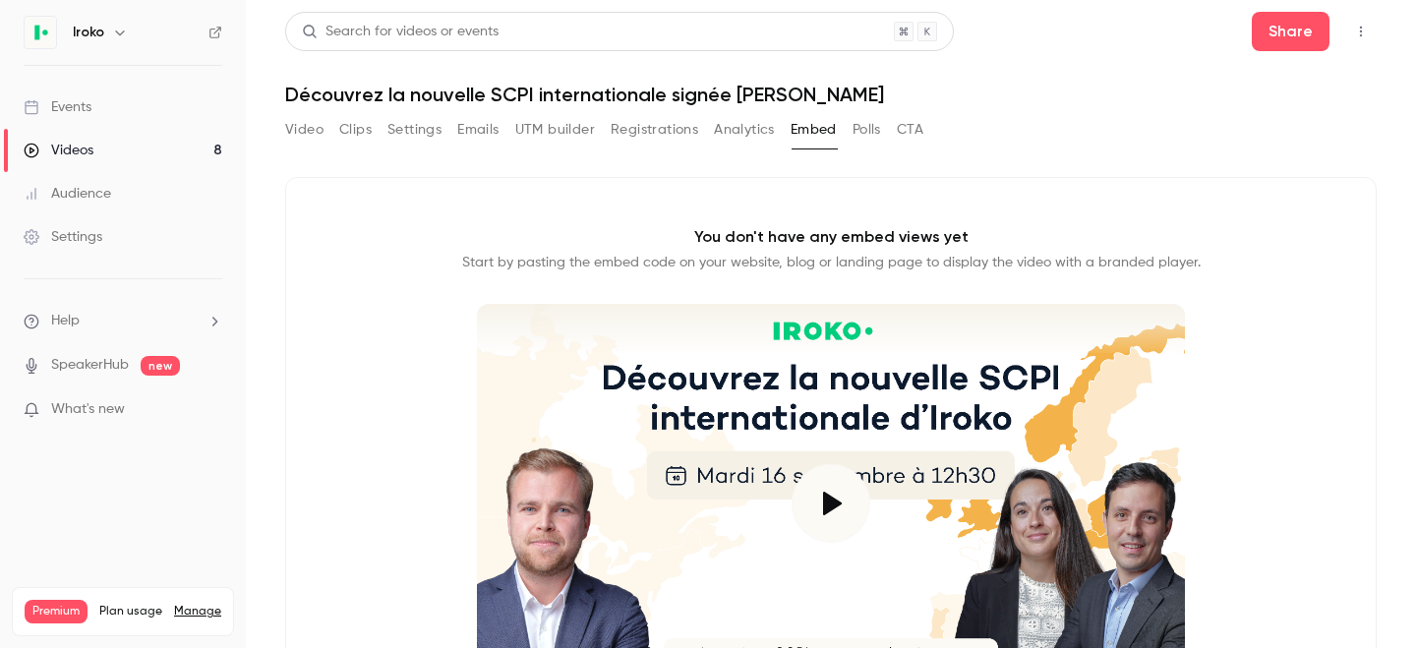
click at [863, 135] on button "Polls" at bounding box center [866, 129] width 29 height 31
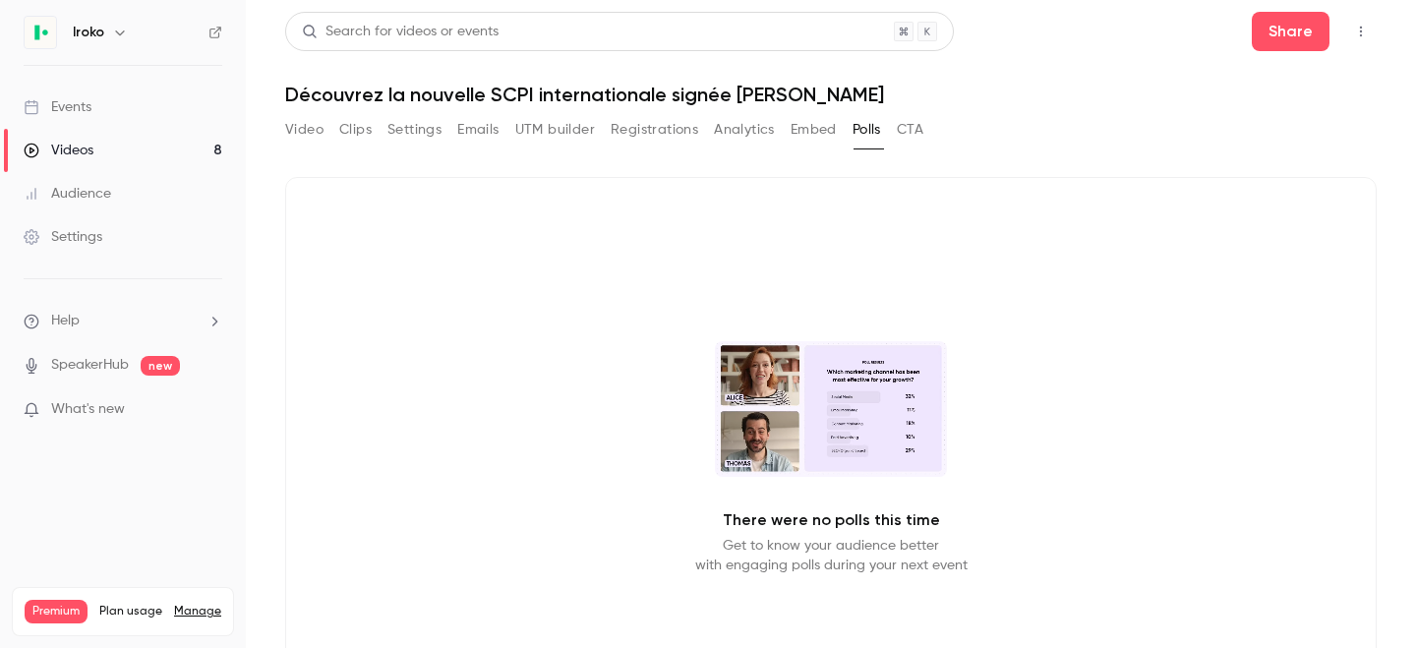
click at [311, 112] on div "Search for videos or events Share Découvrez la nouvelle SCPI internationale sig…" at bounding box center [830, 324] width 1091 height 624
click at [304, 131] on button "Video" at bounding box center [304, 129] width 38 height 31
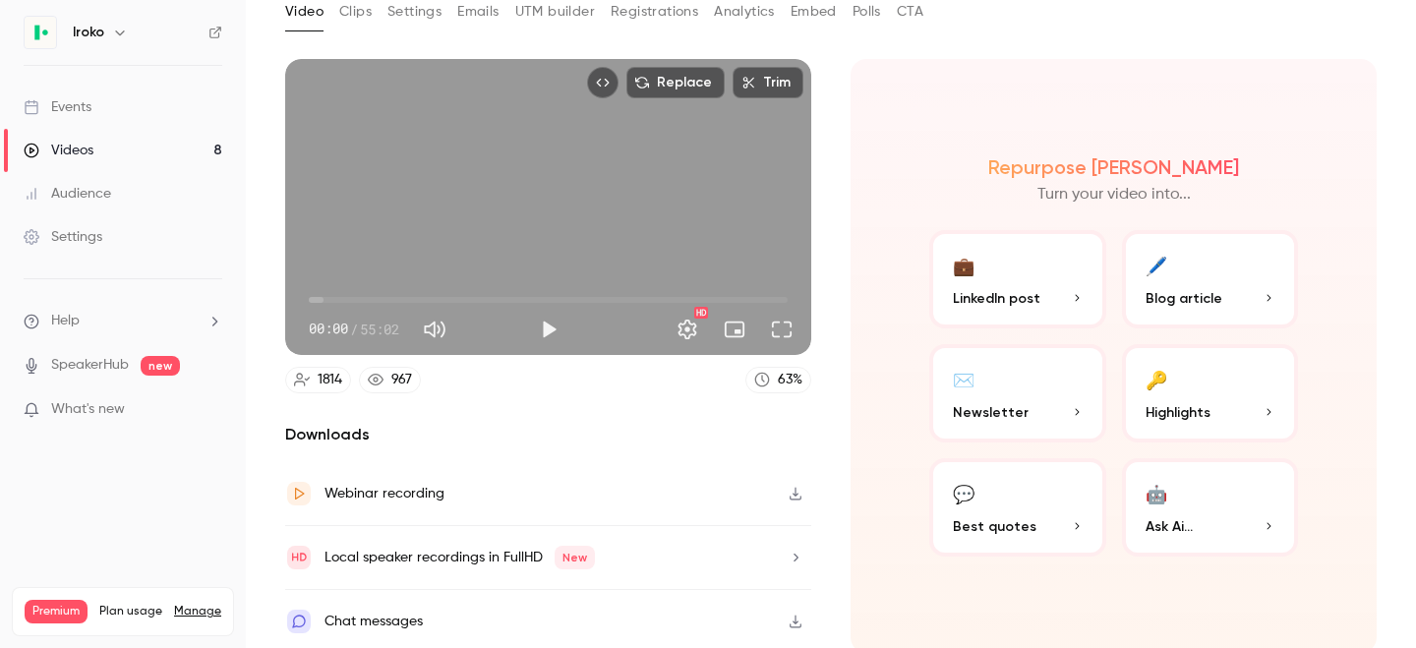
scroll to position [123, 0]
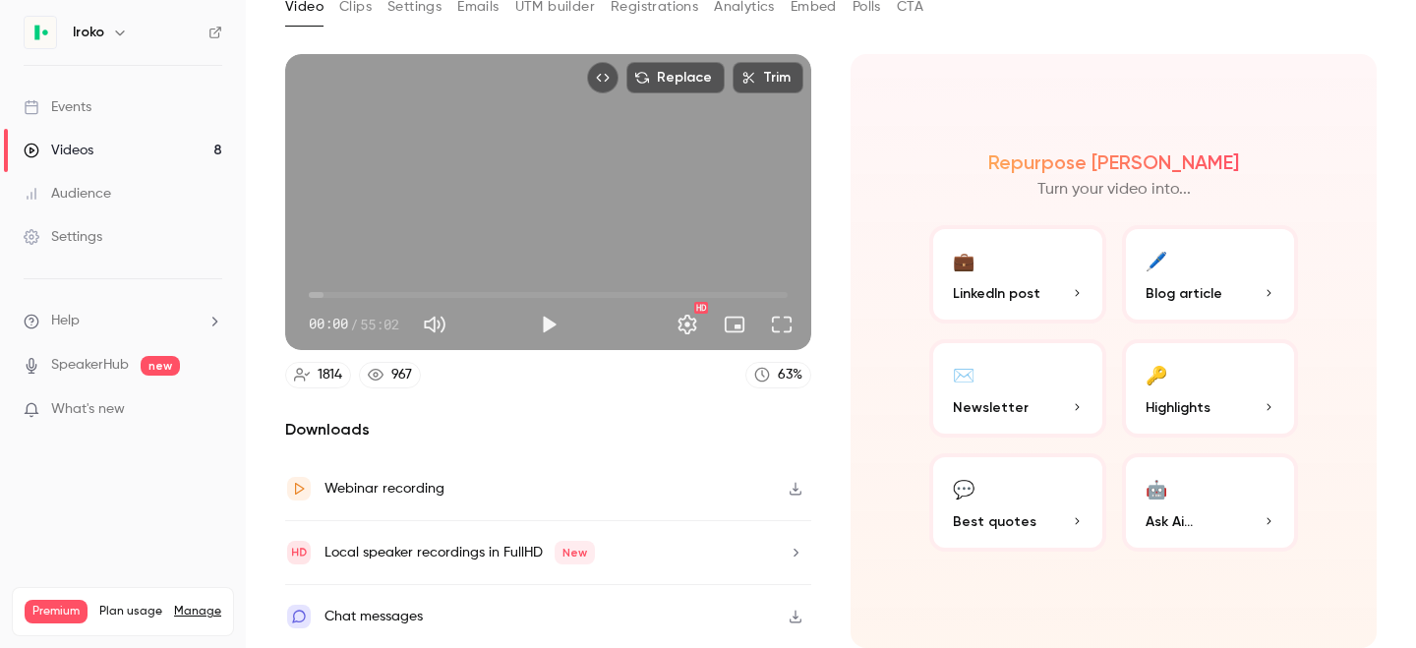
click at [801, 614] on icon "button" at bounding box center [795, 617] width 16 height 14
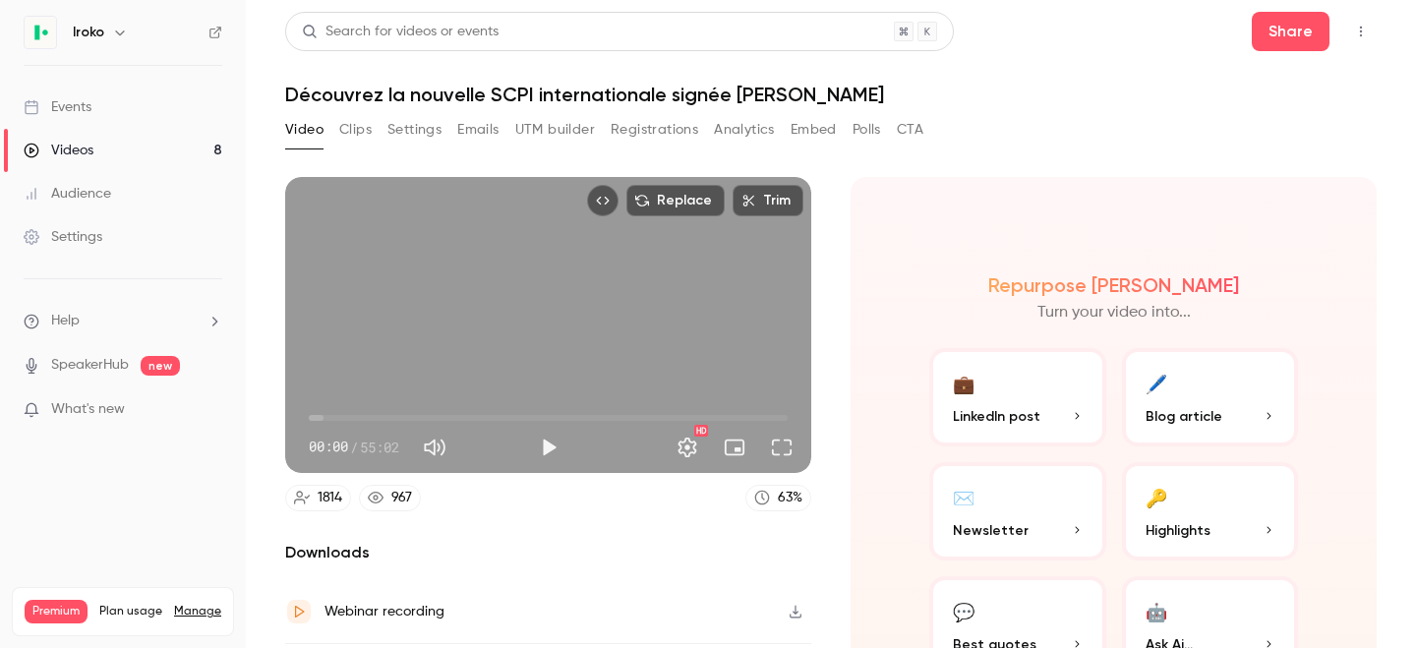
click at [96, 148] on link "Videos 8" at bounding box center [123, 150] width 246 height 43
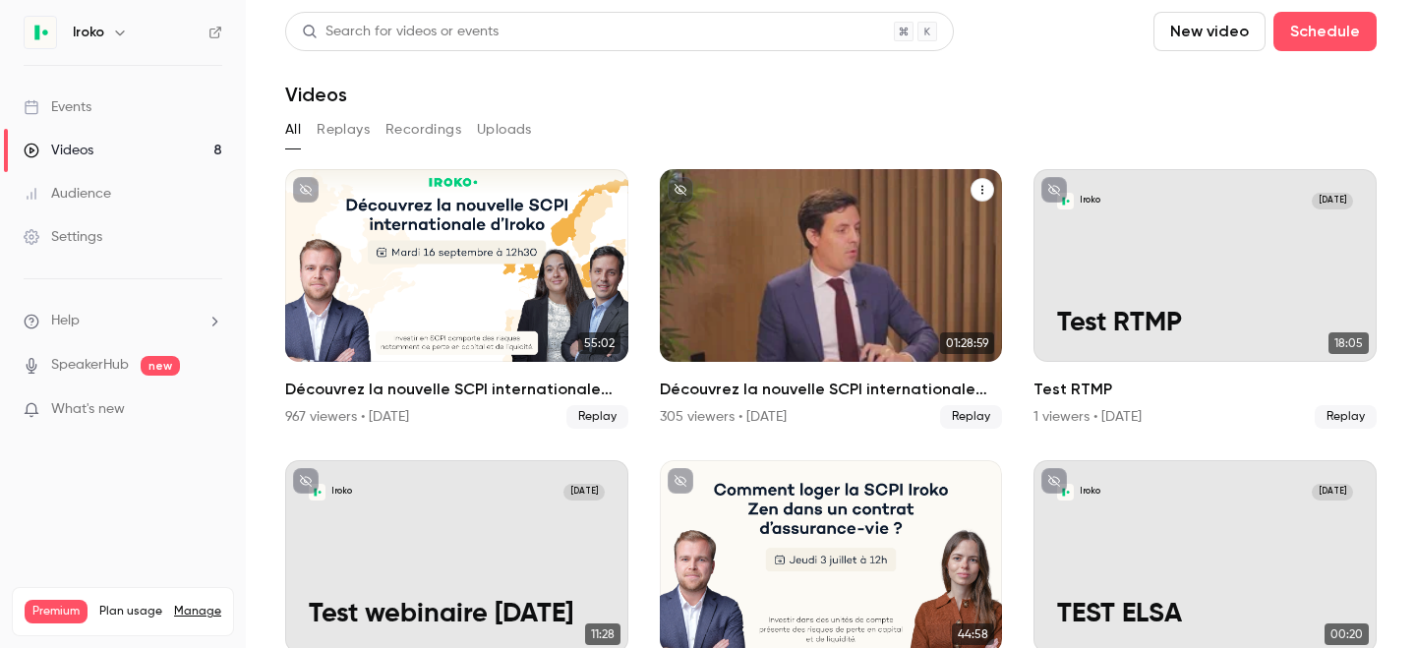
click at [788, 300] on div "Découvrez la nouvelle SCPI internationale d'Iroko" at bounding box center [831, 265] width 343 height 193
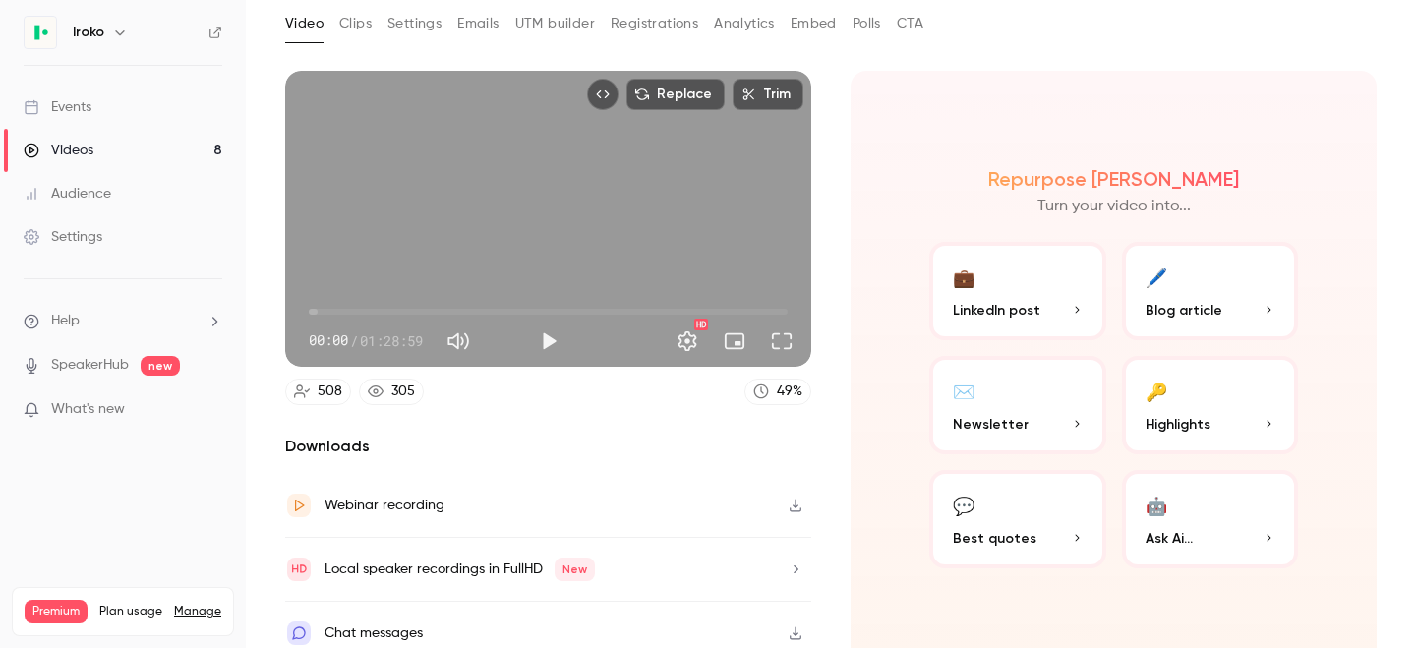
scroll to position [113, 0]
